Goal: Use online tool/utility: Utilize a website feature to perform a specific function

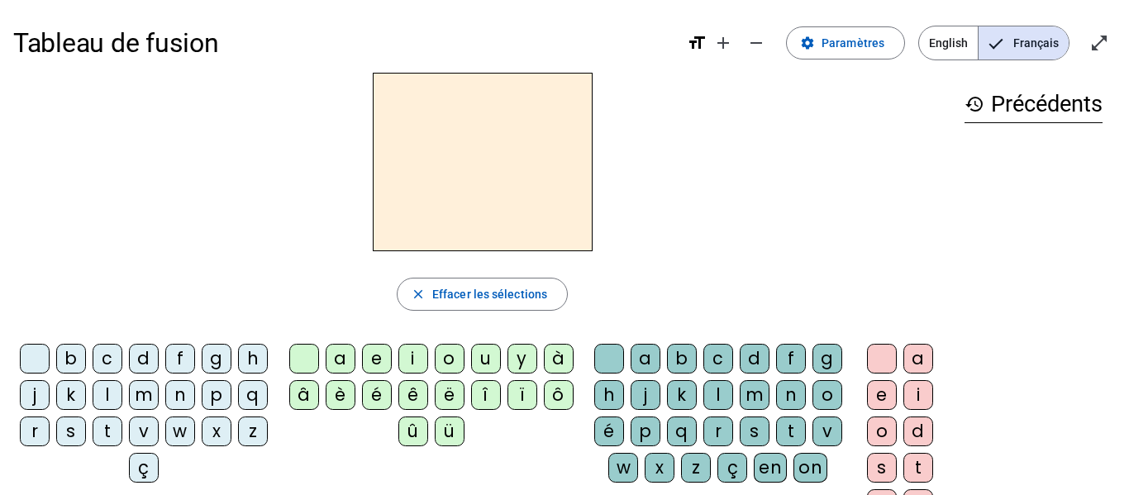
click at [202, 410] on div "p" at bounding box center [217, 395] width 30 height 30
click at [478, 359] on div "u" at bounding box center [486, 359] width 30 height 30
click at [733, 427] on div "r" at bounding box center [718, 431] width 30 height 30
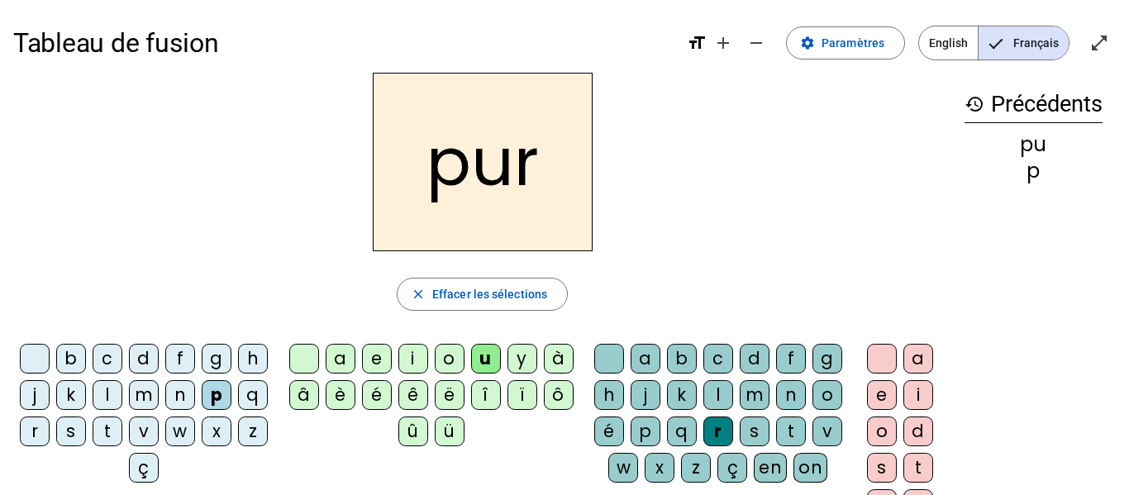
click at [159, 392] on div "m" at bounding box center [144, 395] width 30 height 30
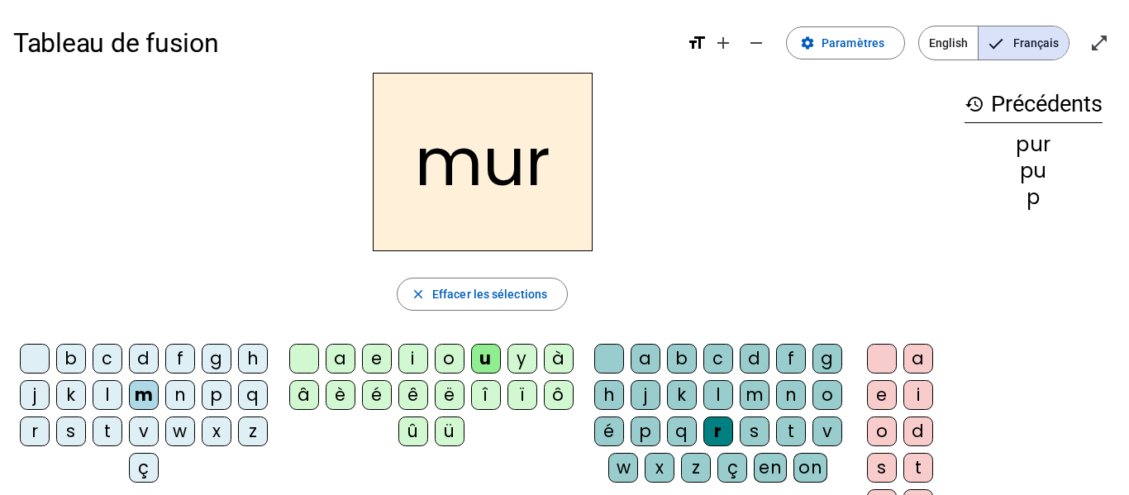
click at [159, 360] on div "d" at bounding box center [144, 359] width 30 height 30
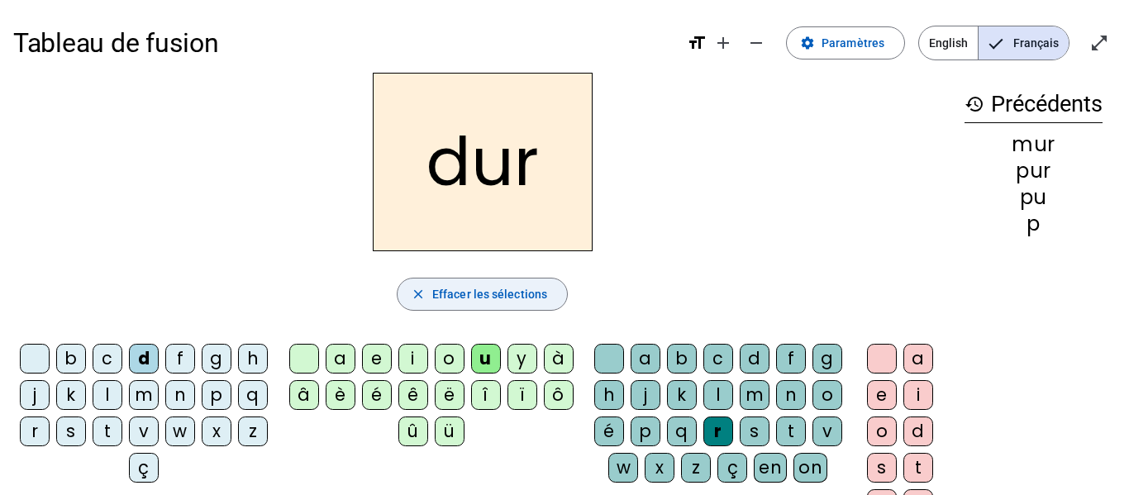
click at [478, 284] on span "Effacer les sélections" at bounding box center [489, 294] width 115 height 20
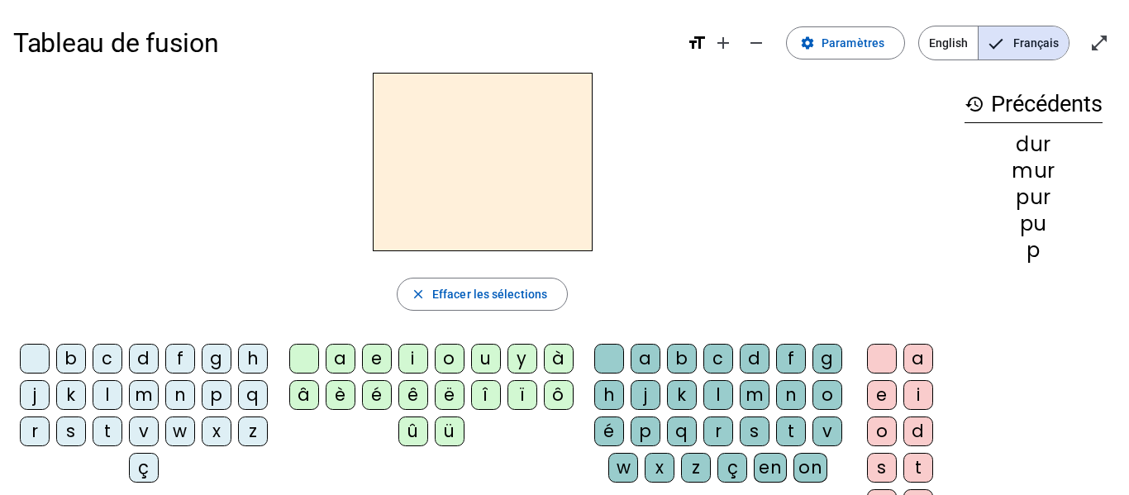
click at [157, 358] on div "d" at bounding box center [144, 359] width 30 height 30
click at [496, 362] on div "u" at bounding box center [486, 359] width 30 height 30
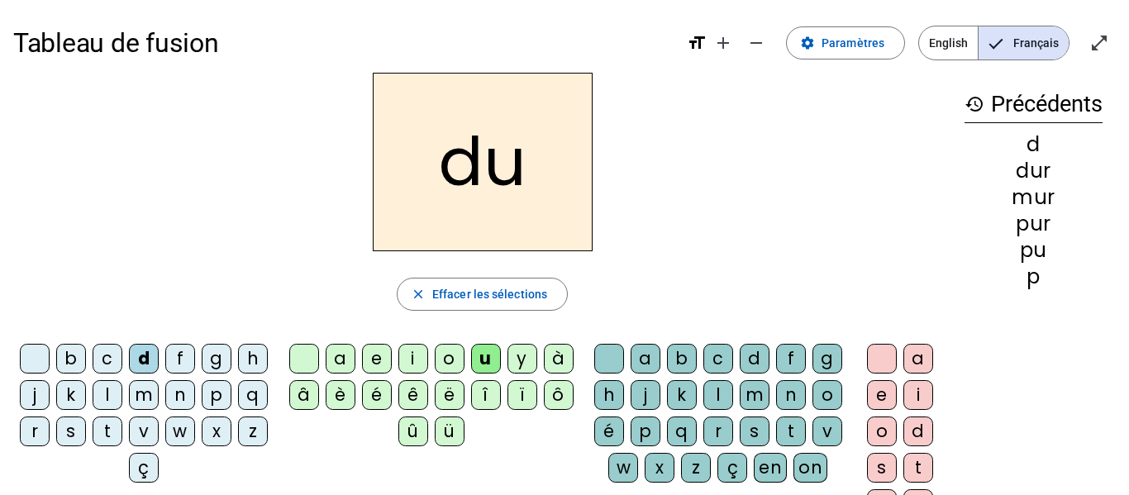
click at [86, 348] on div "b" at bounding box center [71, 359] width 30 height 30
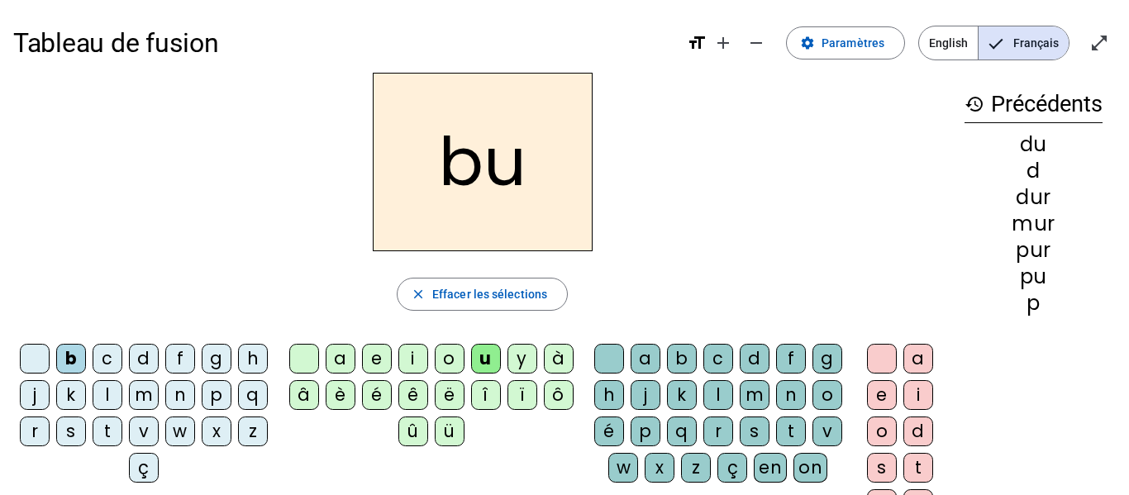
click at [122, 396] on div "l" at bounding box center [108, 395] width 30 height 30
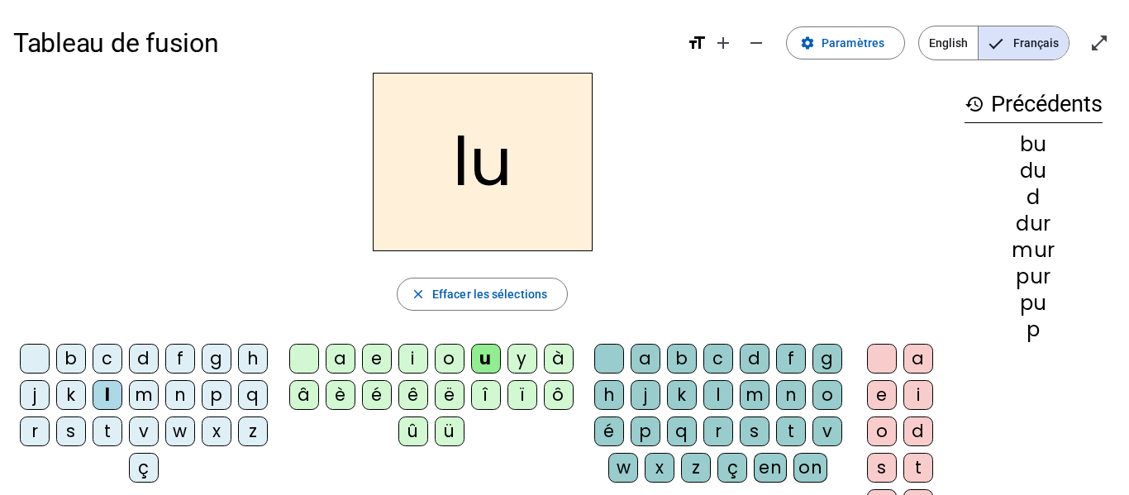
click at [331, 362] on div "a" at bounding box center [341, 359] width 30 height 30
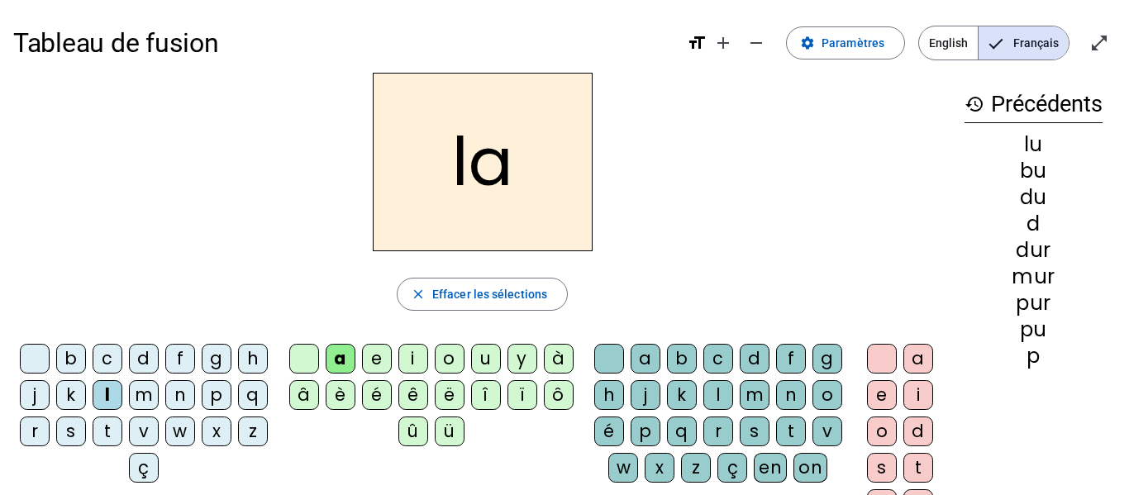
click at [159, 387] on div "m" at bounding box center [144, 395] width 30 height 30
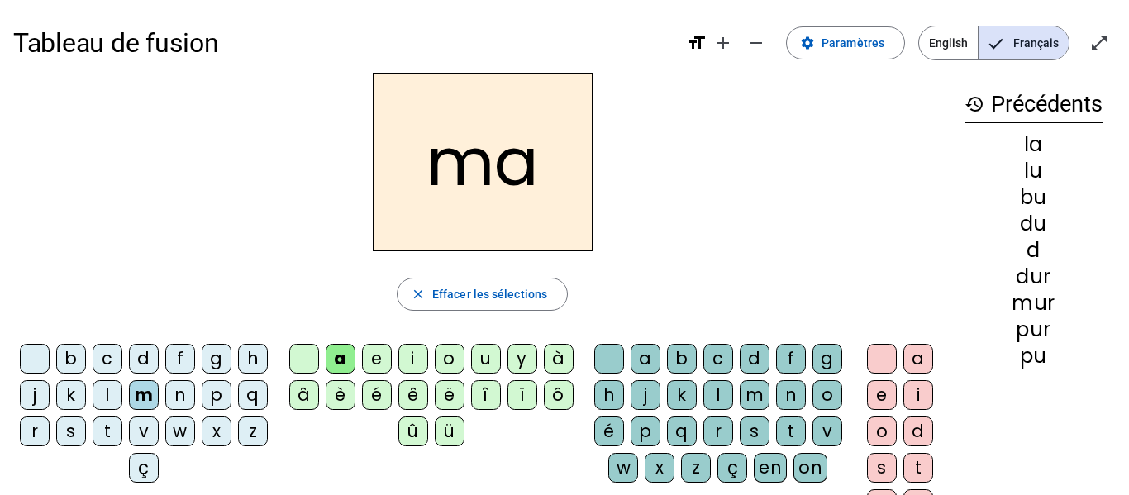
click at [370, 365] on div "e" at bounding box center [377, 359] width 30 height 30
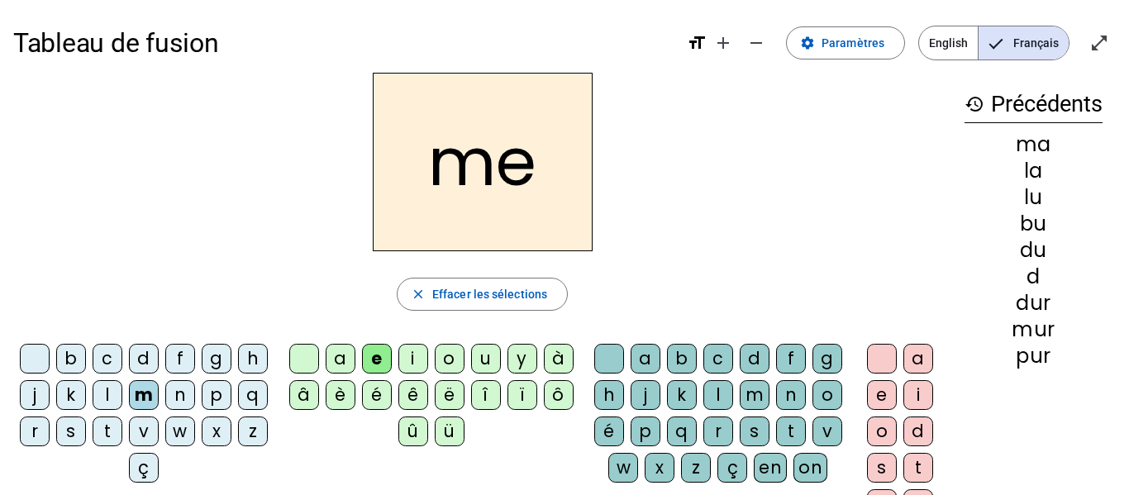
click at [50, 392] on div "j" at bounding box center [35, 395] width 30 height 30
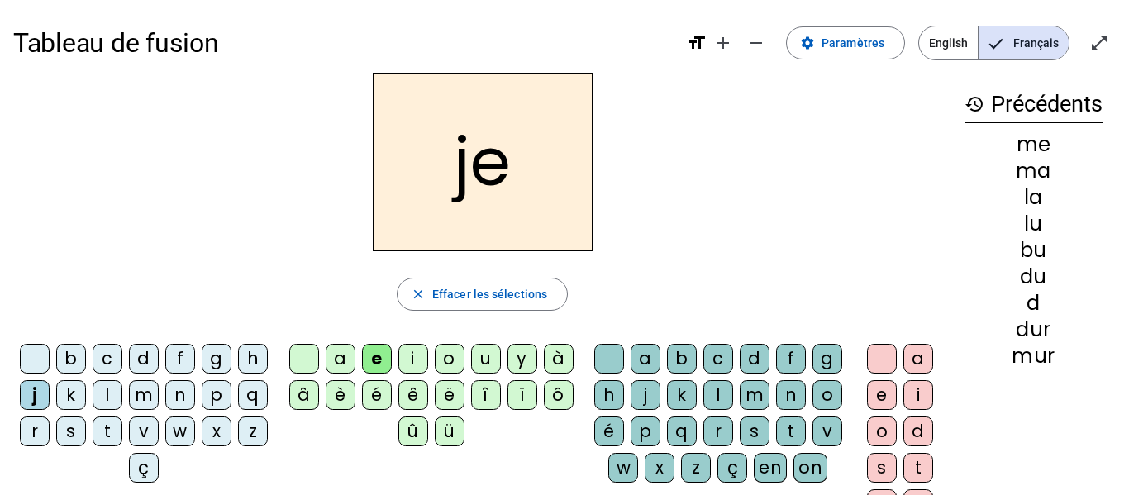
click at [159, 367] on div "d" at bounding box center [144, 359] width 30 height 30
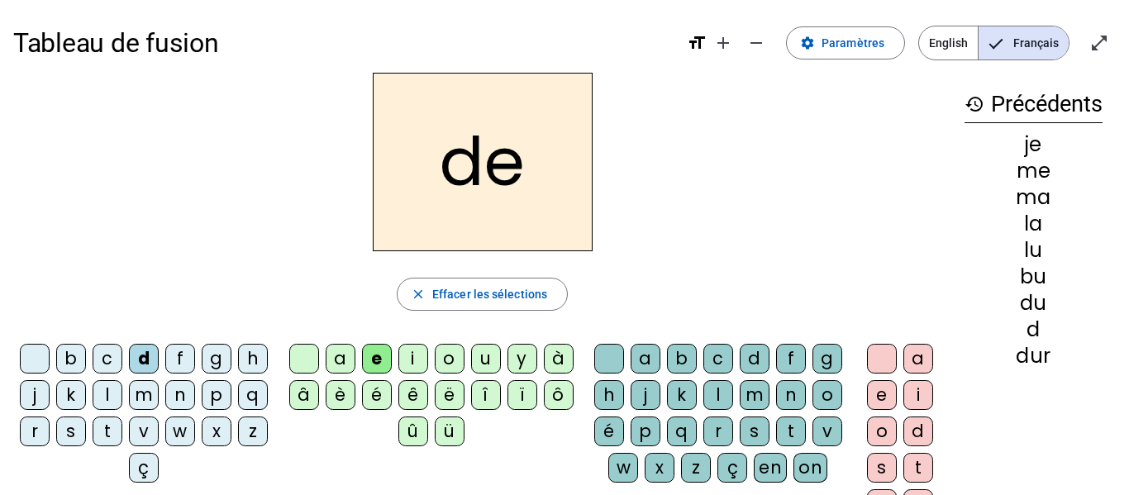
click at [122, 431] on div "t" at bounding box center [108, 431] width 30 height 30
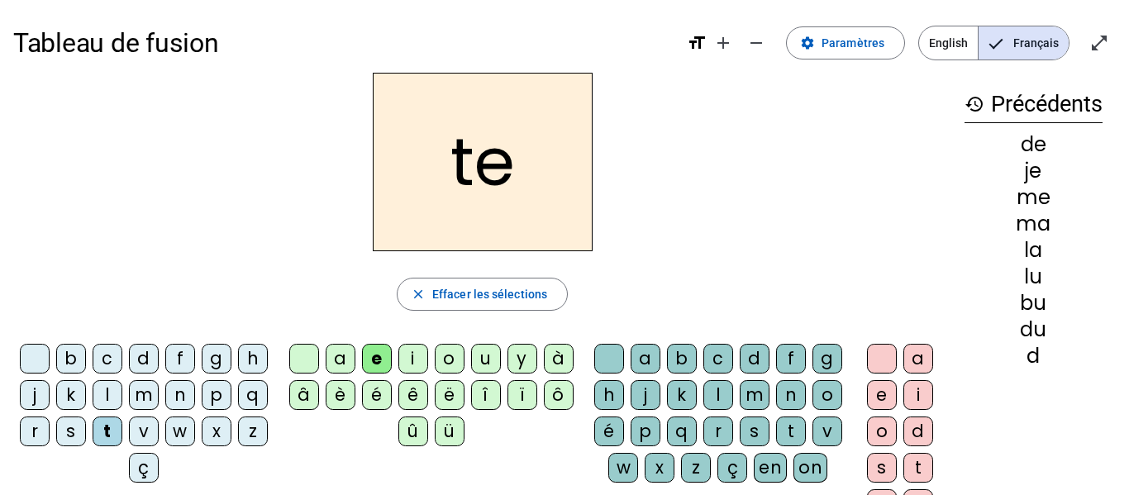
click at [195, 392] on div "n" at bounding box center [180, 395] width 30 height 30
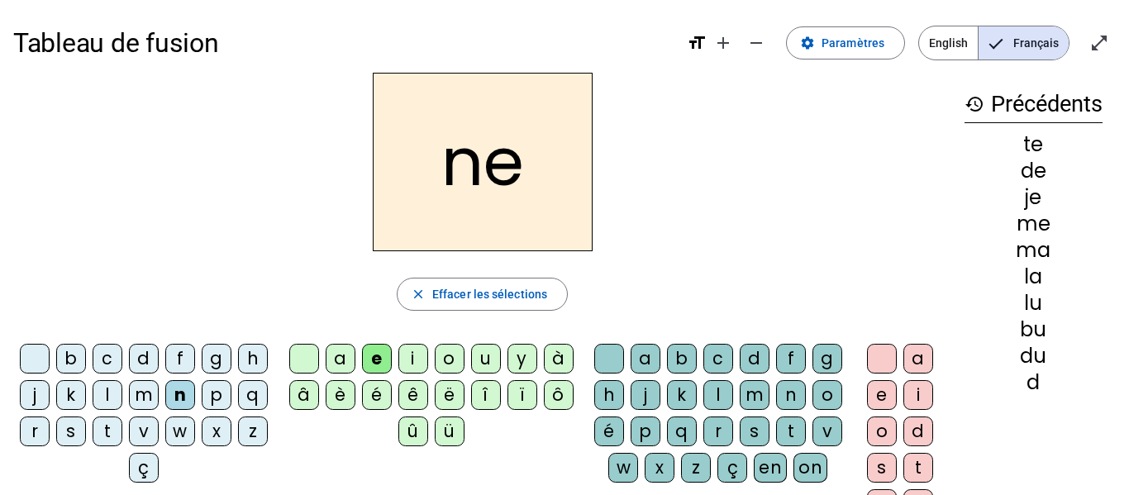
click at [412, 353] on div "i" at bounding box center [413, 359] width 30 height 30
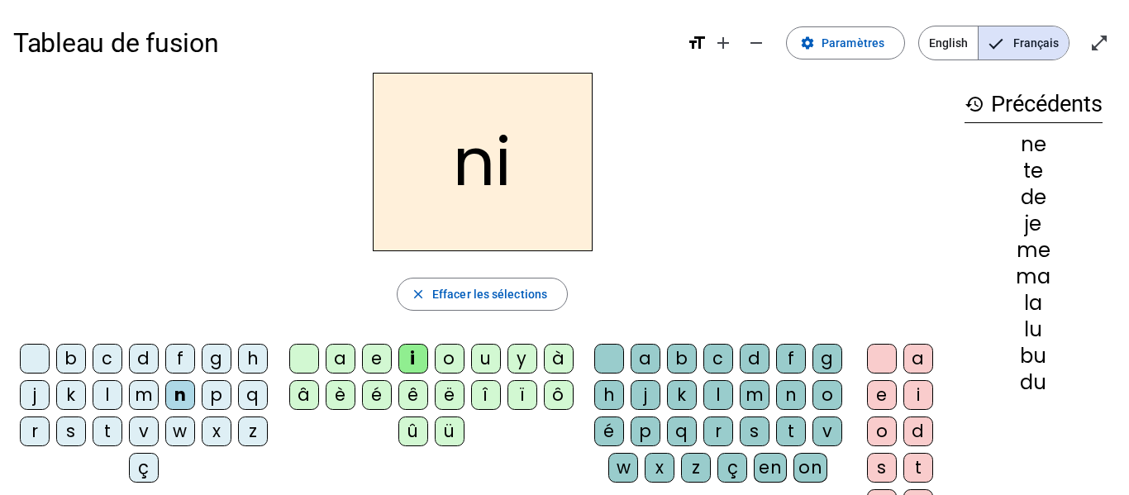
click at [86, 428] on div "s" at bounding box center [71, 431] width 30 height 30
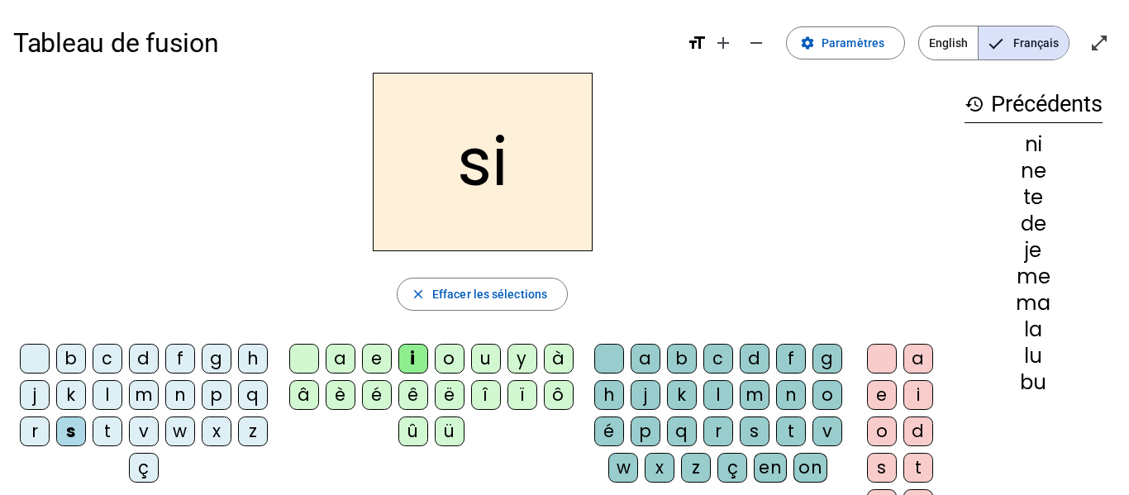
click at [733, 394] on div "l" at bounding box center [718, 395] width 30 height 30
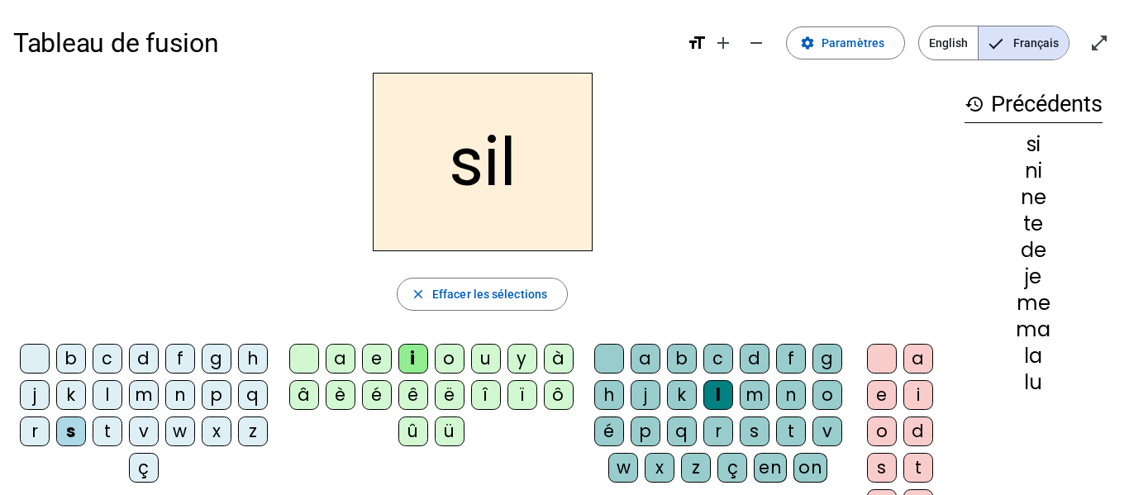
click at [884, 431] on div "o" at bounding box center [882, 431] width 30 height 30
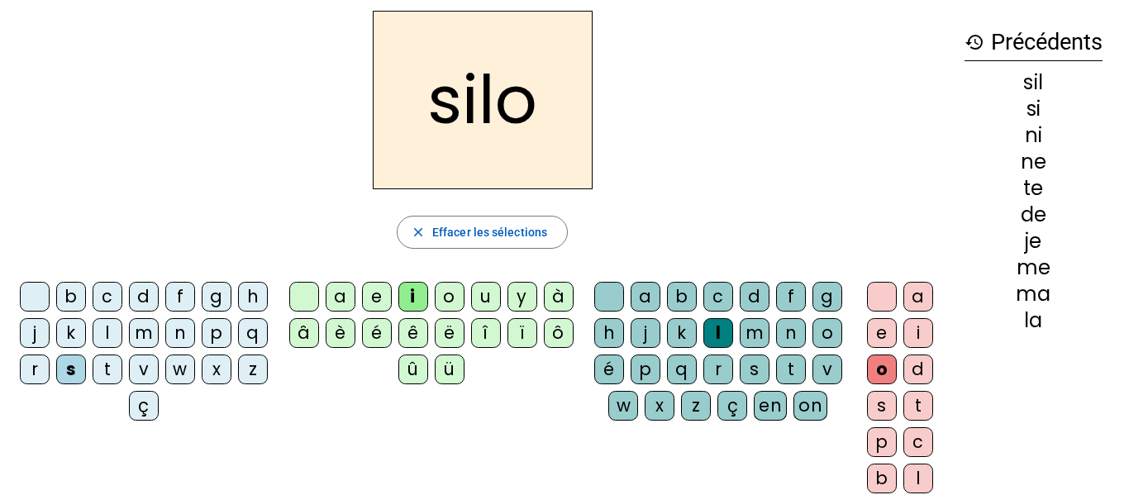
scroll to position [65, 0]
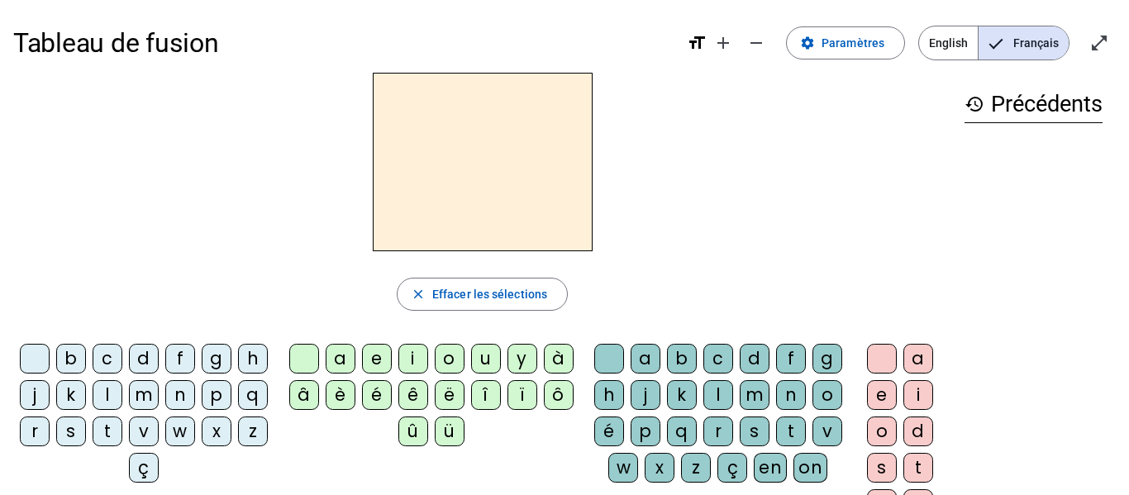
scroll to position [45, 0]
